Goal: Task Accomplishment & Management: Manage account settings

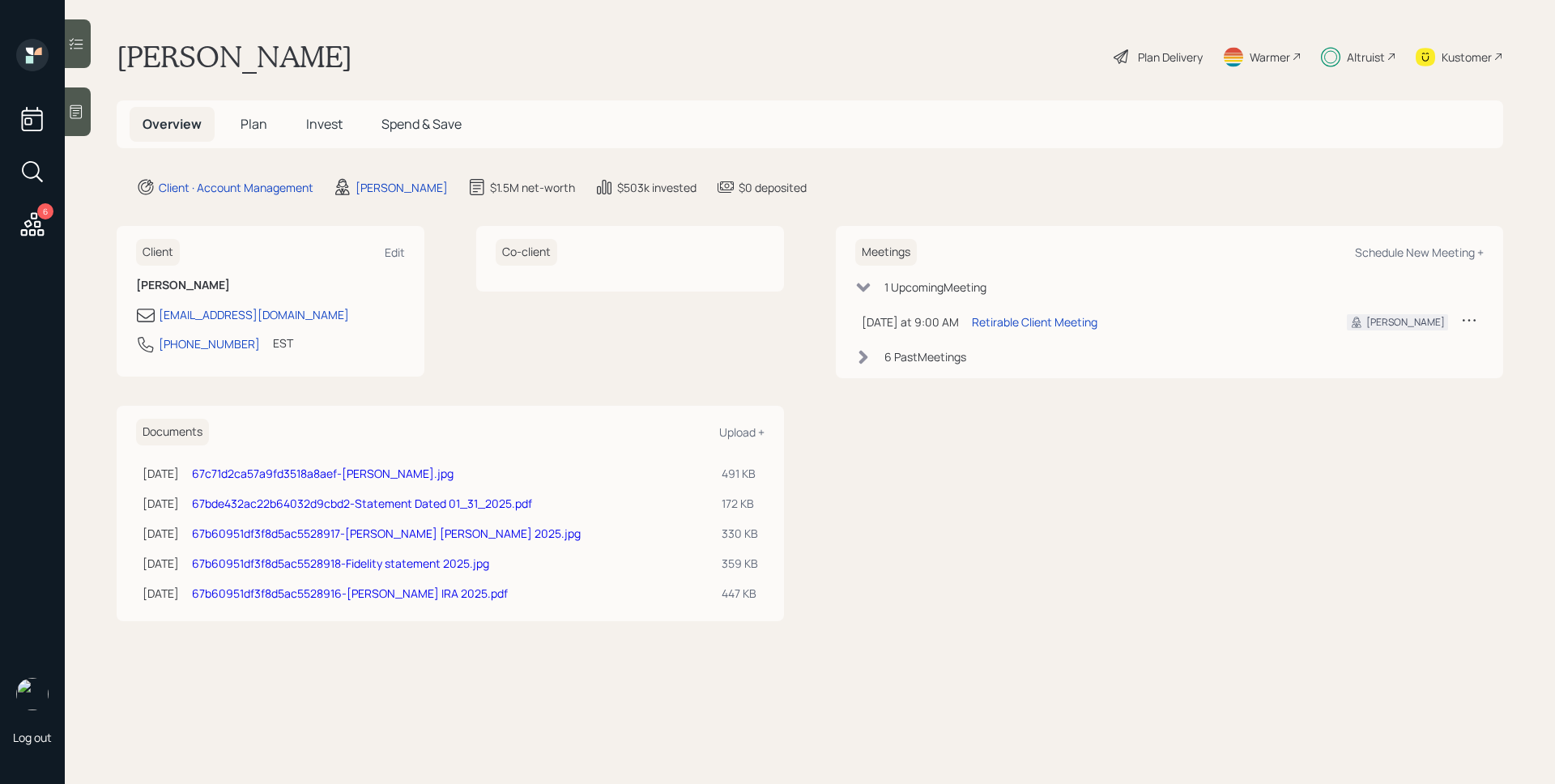
click at [1358, 50] on div "Altruist" at bounding box center [1366, 58] width 38 height 17
click at [1366, 49] on div "Altruist" at bounding box center [1366, 58] width 38 height 17
click at [1035, 322] on div "Retirable Client Meeting" at bounding box center [1034, 322] width 125 height 17
click at [1160, 57] on div "Plan Delivery" at bounding box center [1170, 58] width 64 height 17
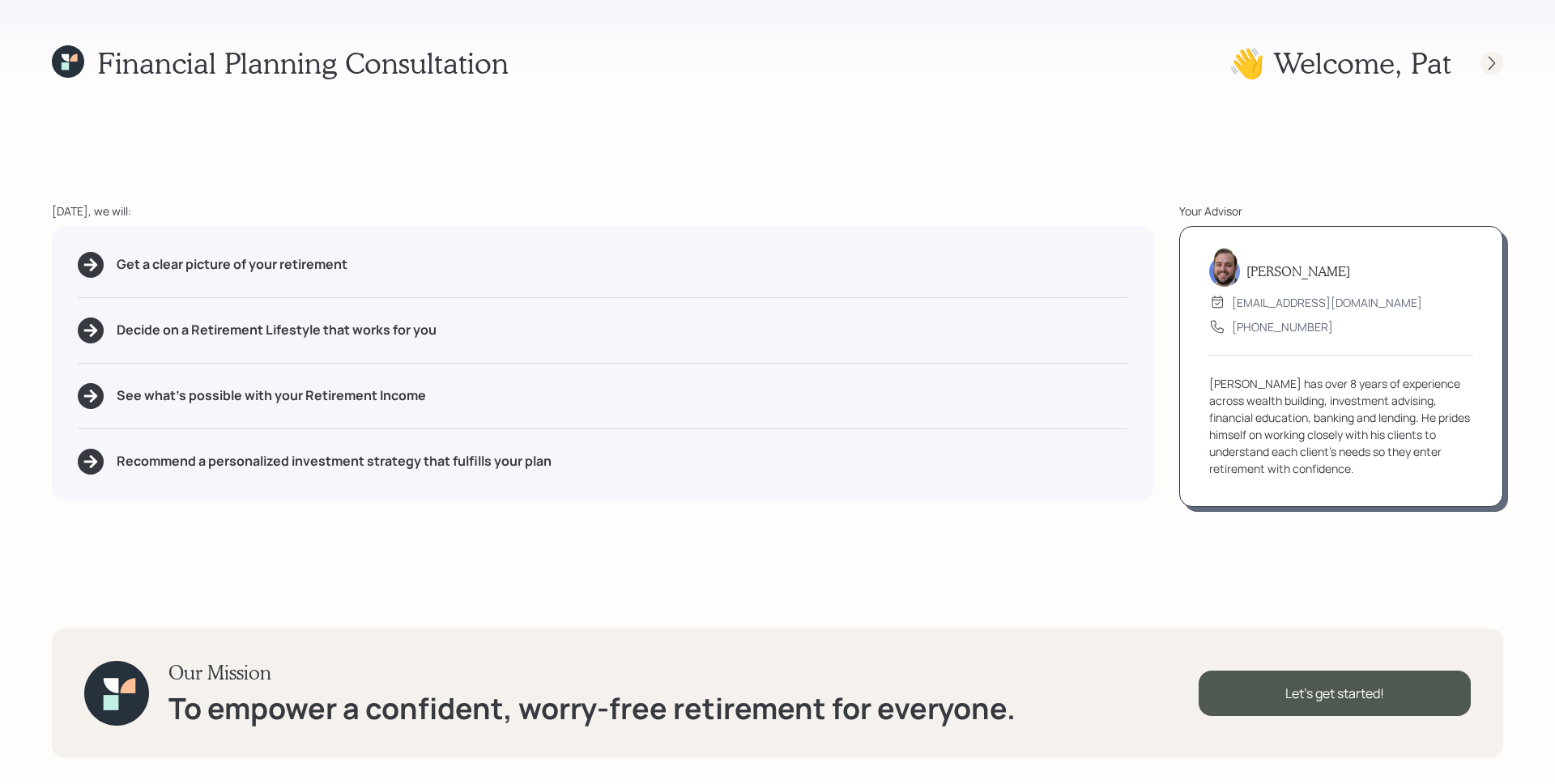
click at [1490, 59] on icon at bounding box center [1491, 63] width 16 height 16
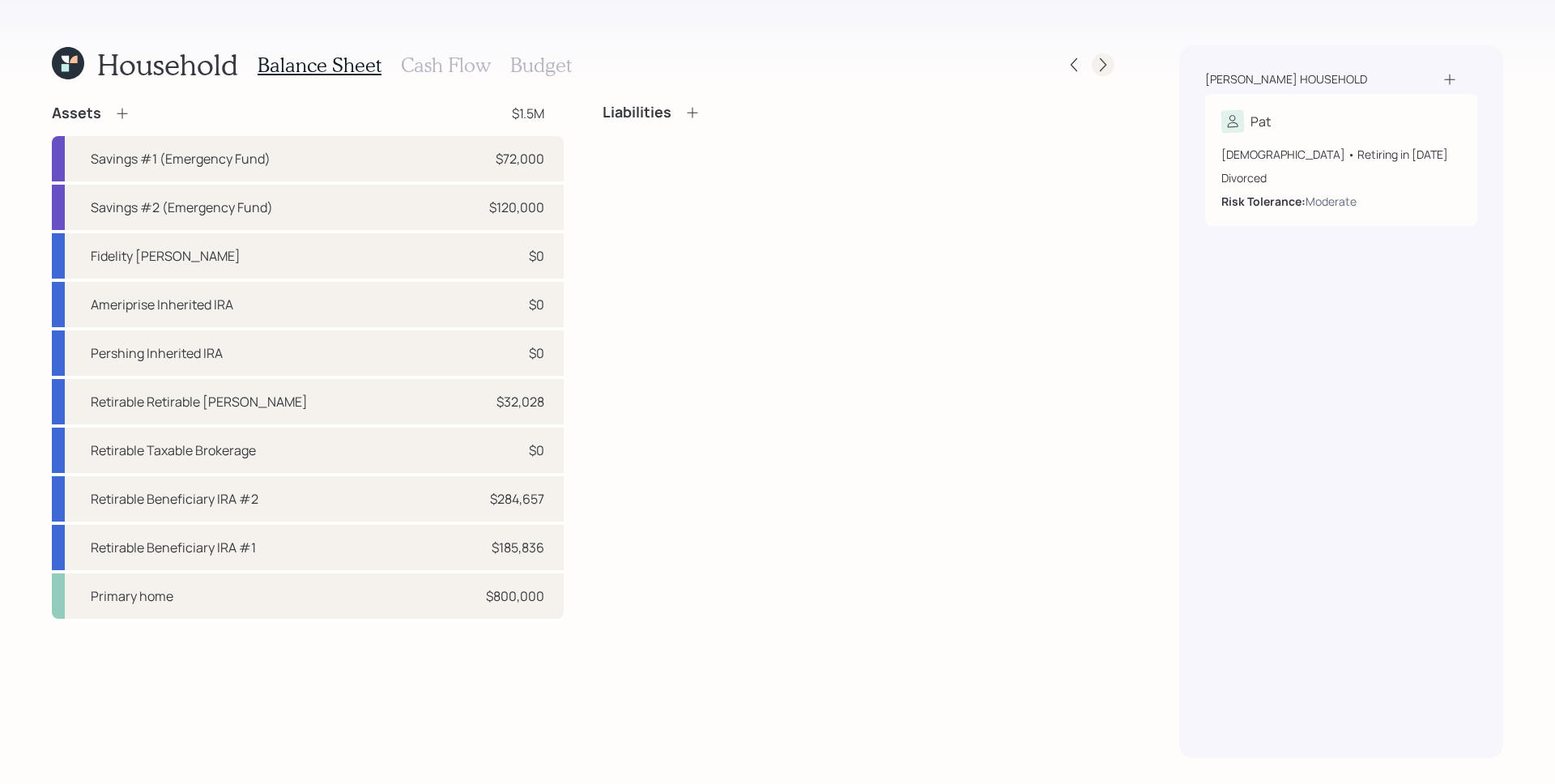
click at [1099, 59] on icon at bounding box center [1103, 64] width 16 height 16
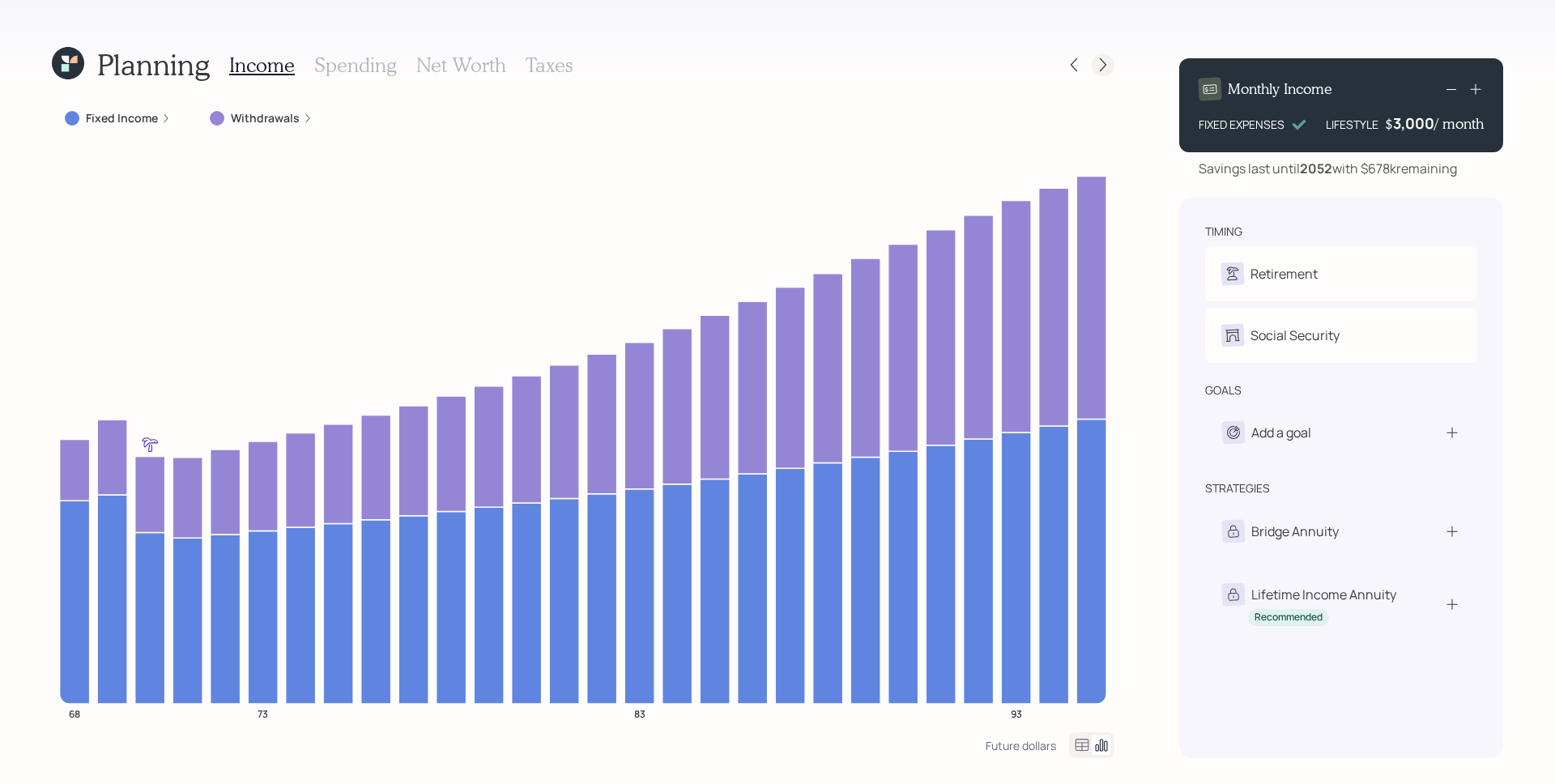
click at [1098, 63] on icon at bounding box center [1103, 64] width 16 height 16
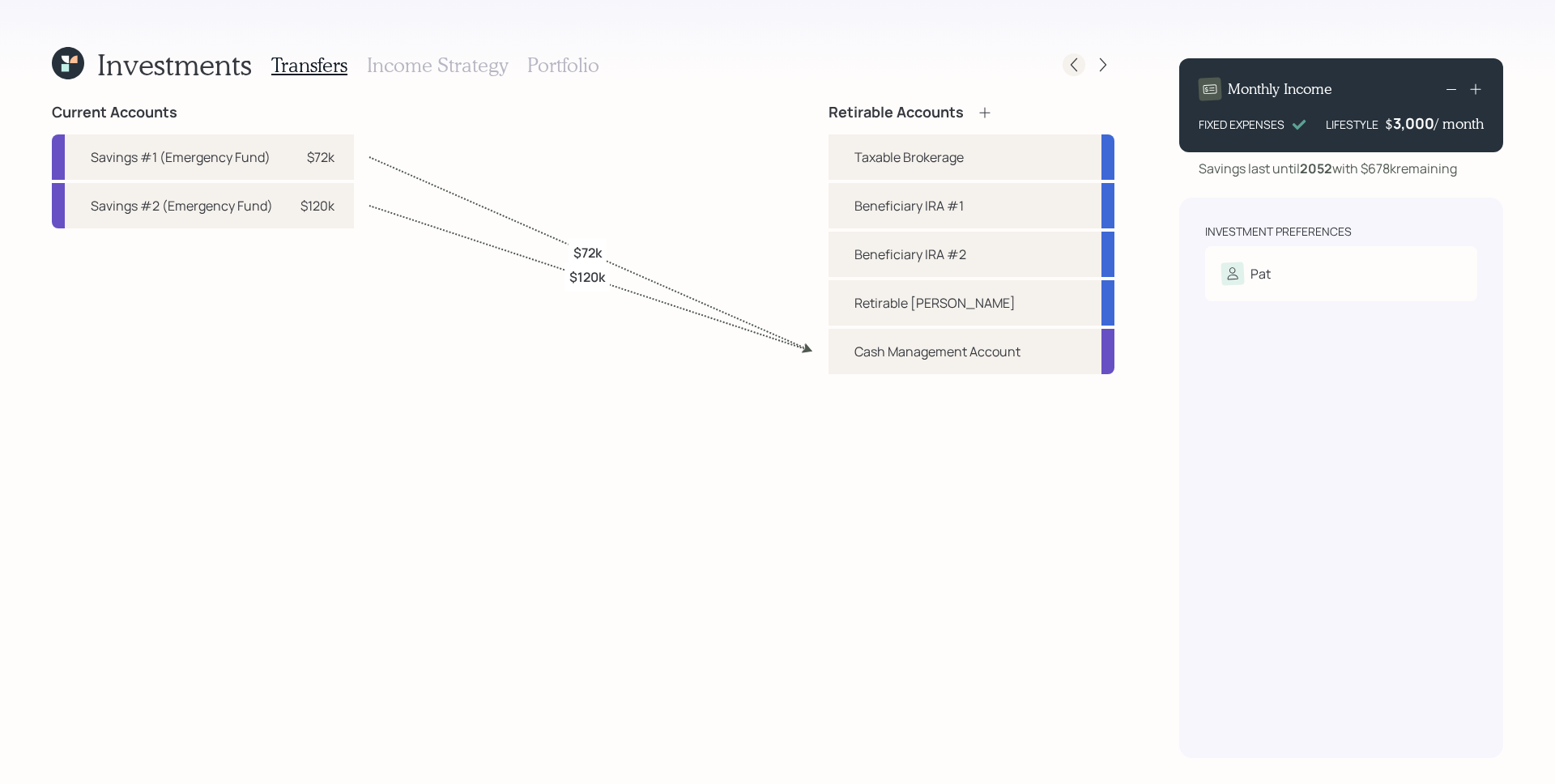
click at [1072, 66] on icon at bounding box center [1074, 65] width 7 height 13
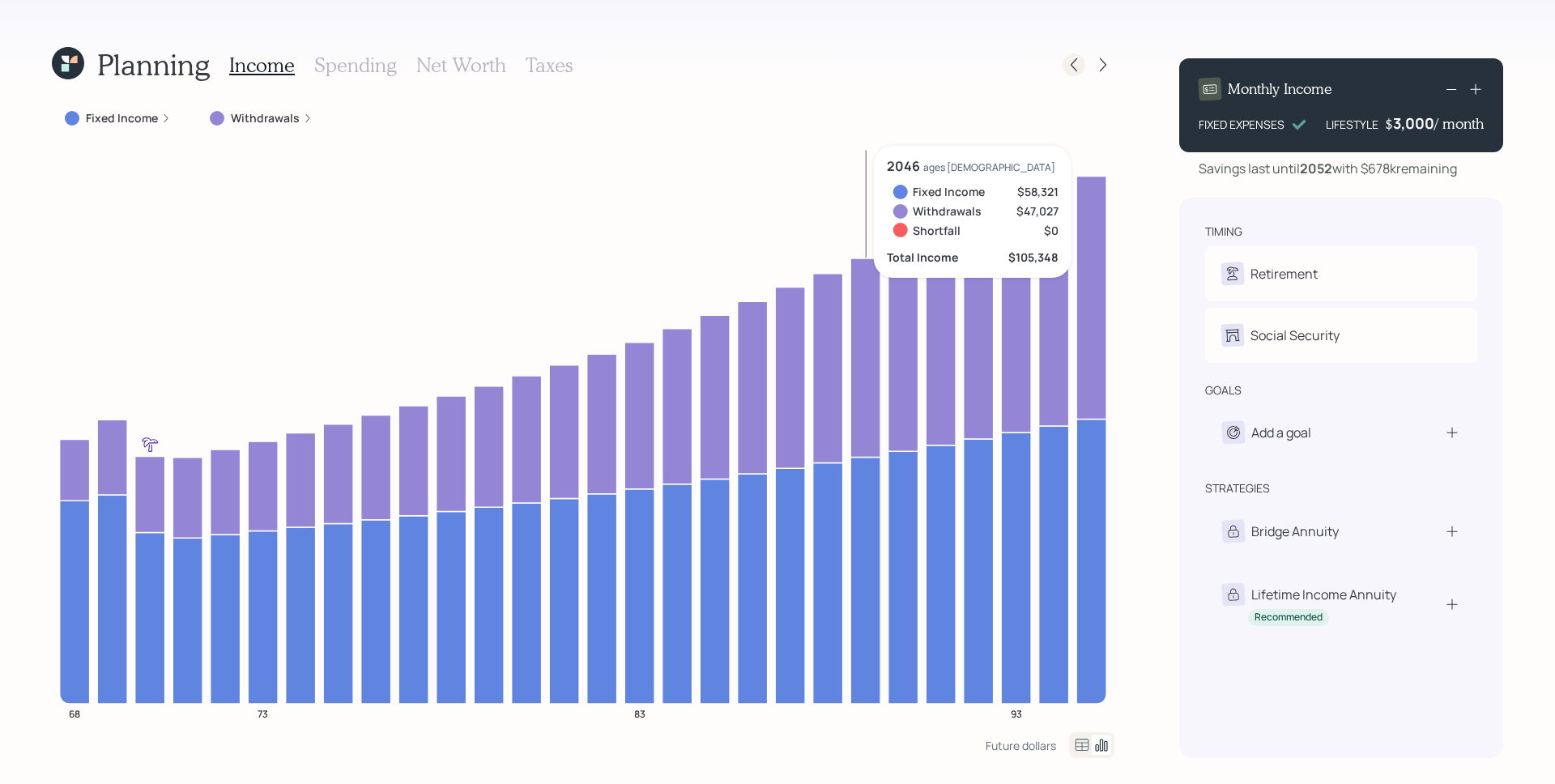
click at [1072, 68] on icon at bounding box center [1074, 64] width 16 height 16
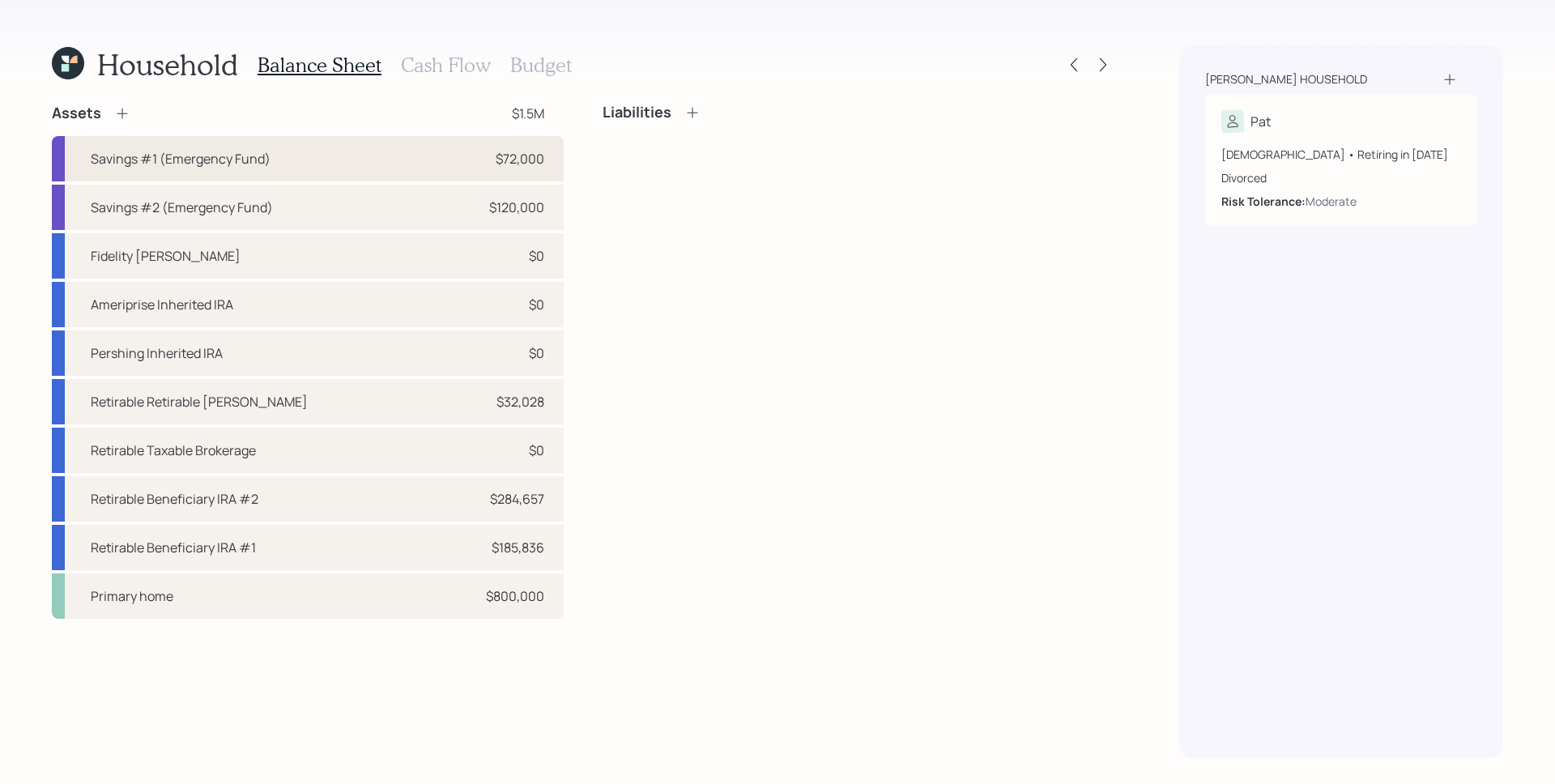
click at [490, 170] on div "Savings #1 (Emergency Fund) $72,000" at bounding box center [308, 158] width 512 height 45
select select "emergency_fund"
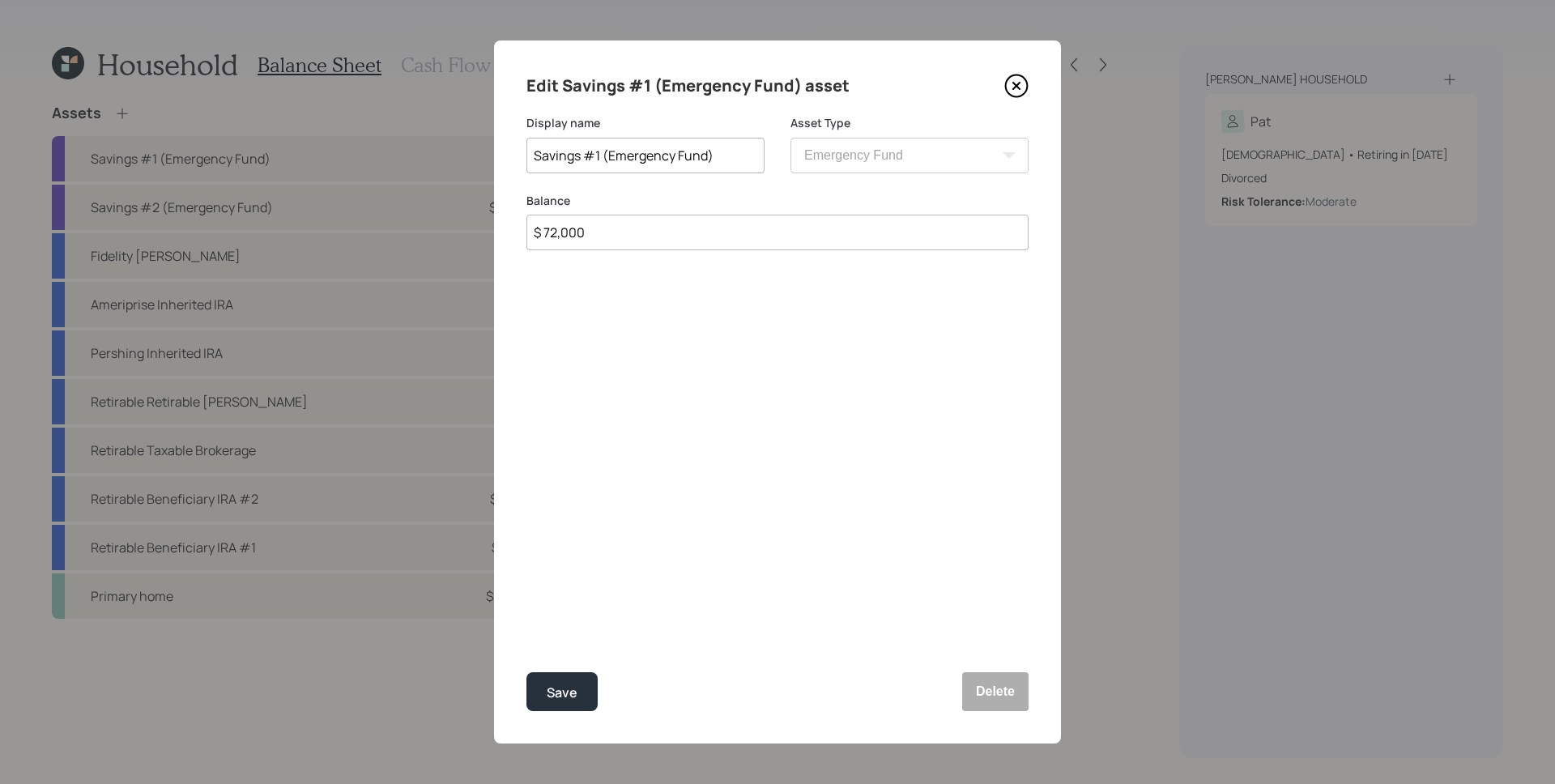
click at [754, 223] on input "$ 72,000" at bounding box center [778, 232] width 502 height 36
type input "$ 69,000"
click at [526, 672] on button "Save" at bounding box center [562, 692] width 71 height 38
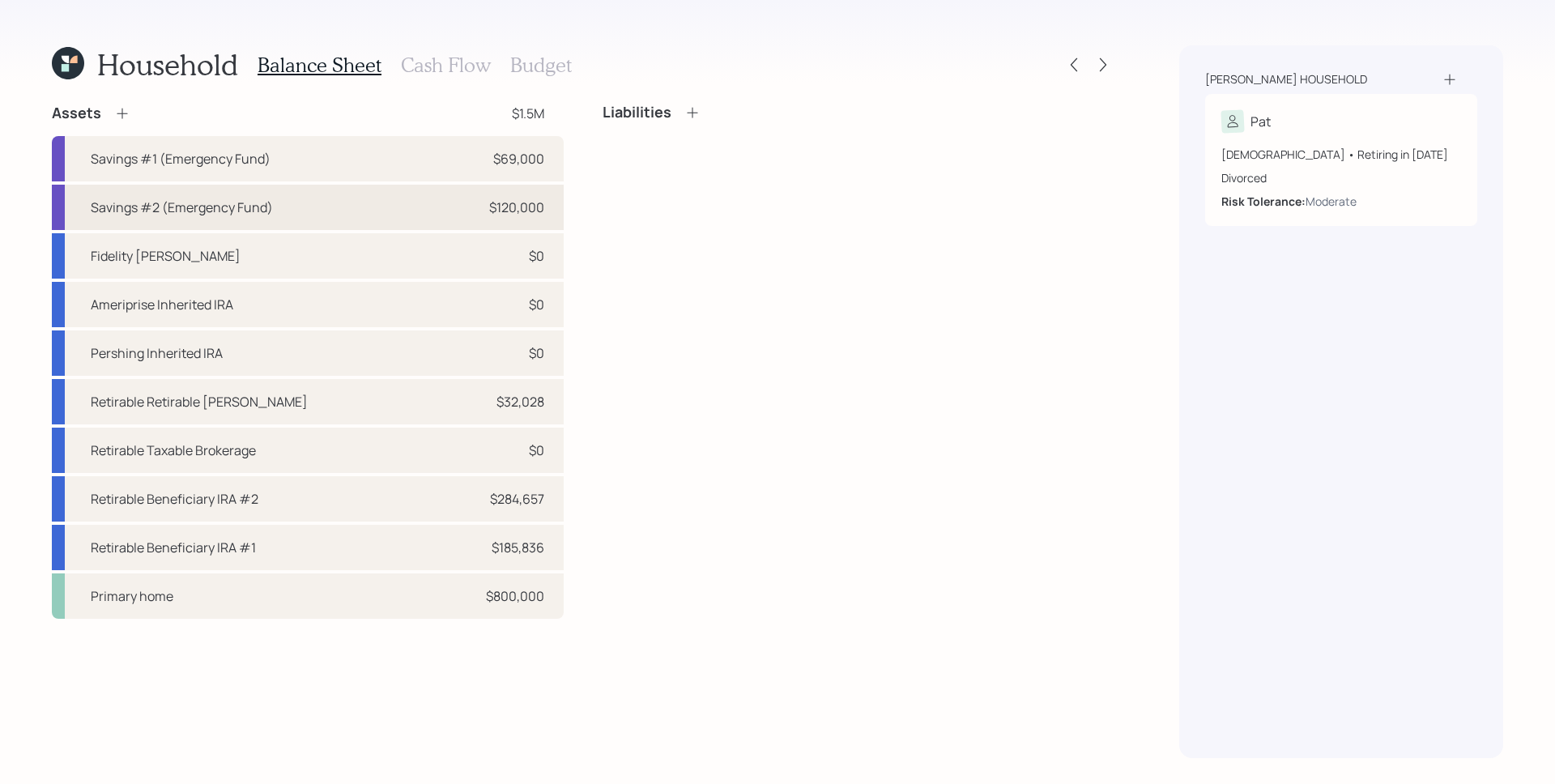
click at [489, 207] on div "$120,000" at bounding box center [516, 207] width 55 height 19
select select "emergency_fund"
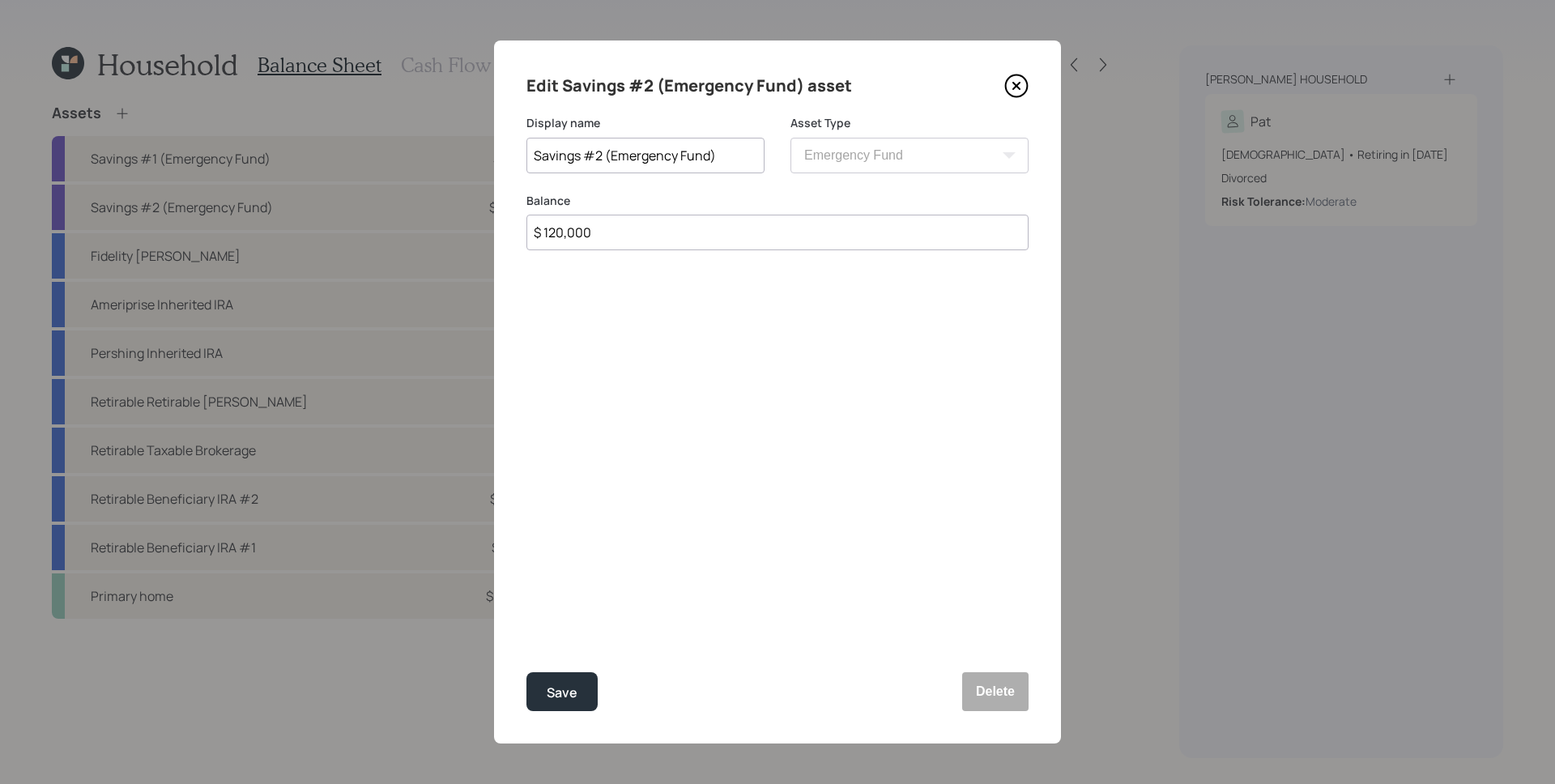
drag, startPoint x: 642, startPoint y: 234, endPoint x: 555, endPoint y: 231, distance: 87.1
click at [555, 231] on input "$ 120,000" at bounding box center [778, 232] width 502 height 36
click at [604, 195] on label "Balance" at bounding box center [778, 200] width 502 height 16
drag, startPoint x: 622, startPoint y: 228, endPoint x: 559, endPoint y: 229, distance: 63.0
click at [559, 229] on input "$ 120,000" at bounding box center [778, 232] width 502 height 36
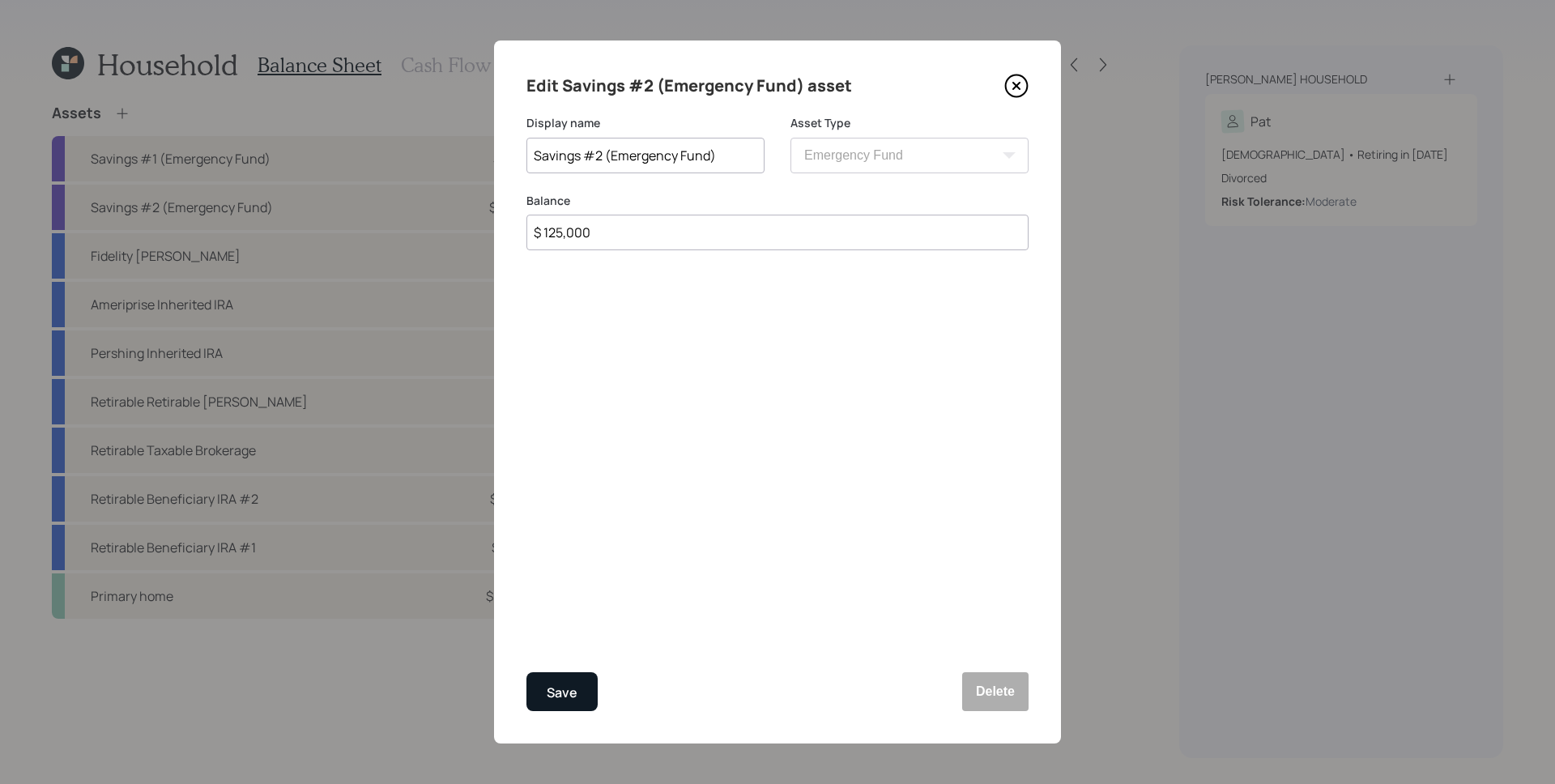
type input "$ 125,000"
click at [562, 687] on div "Save" at bounding box center [562, 693] width 31 height 22
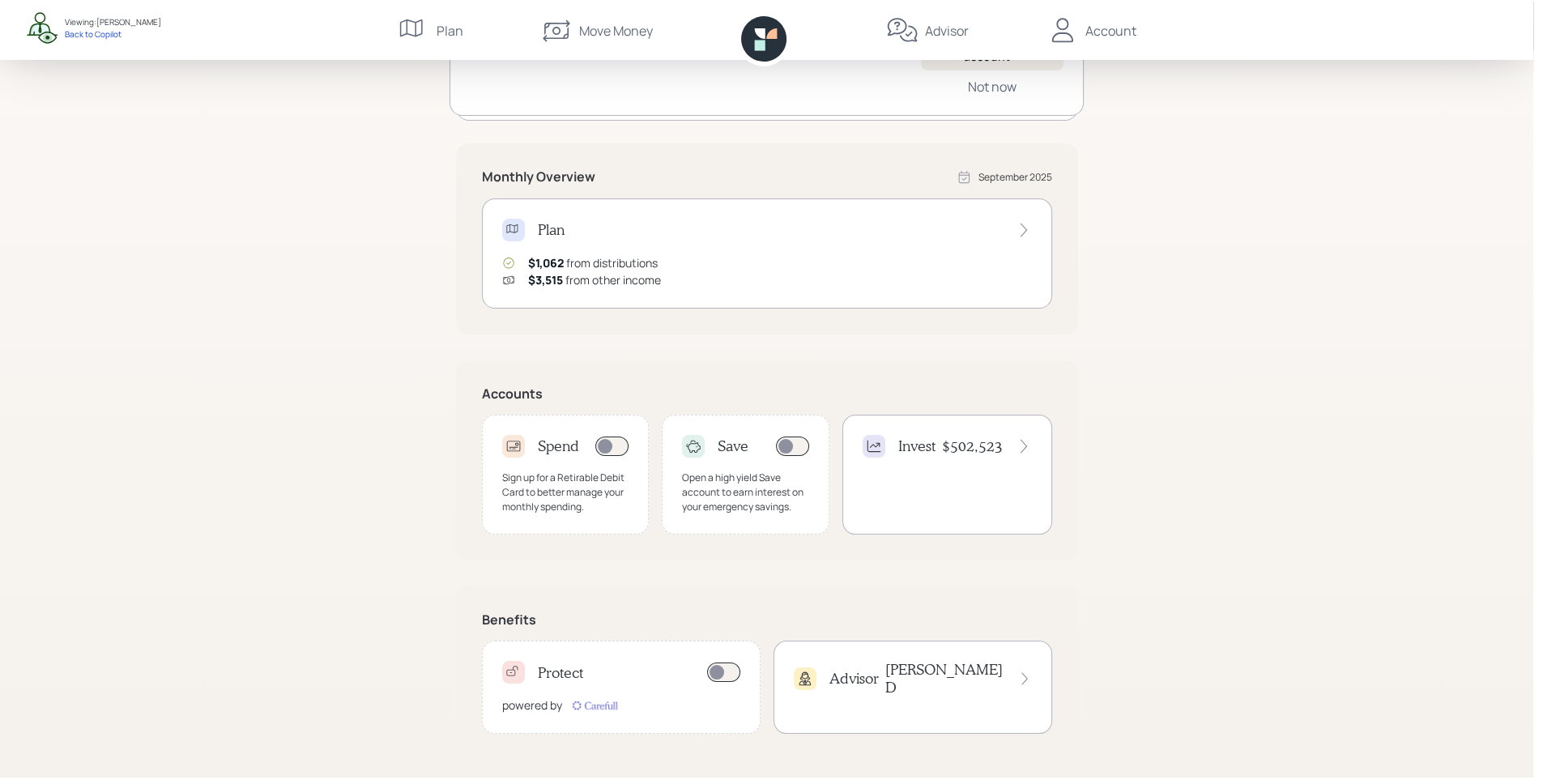
scroll to position [219, 0]
click at [984, 467] on div "Invest $502,523" at bounding box center [952, 473] width 210 height 120
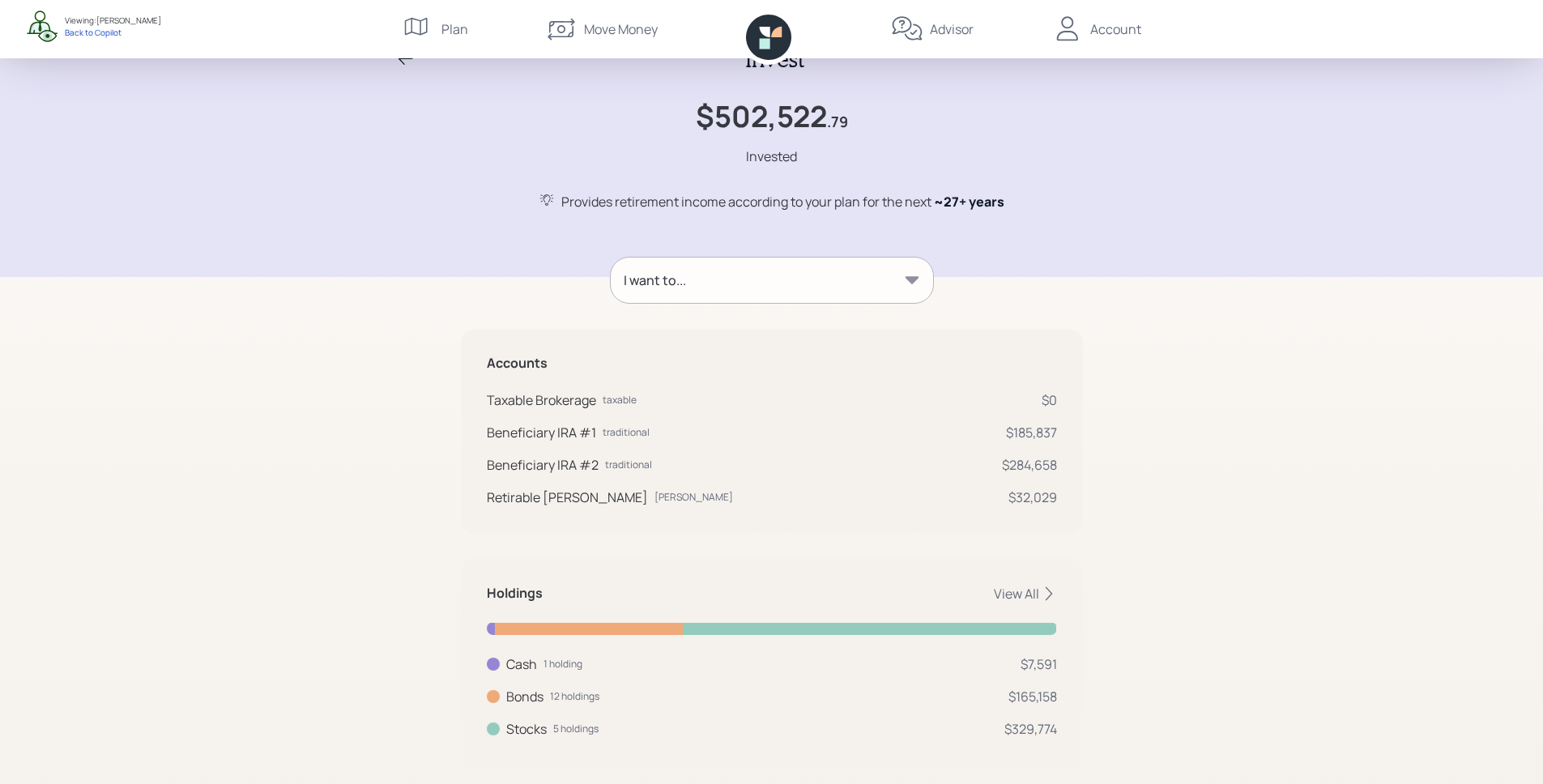
scroll to position [64, 0]
